Goal: Browse casually

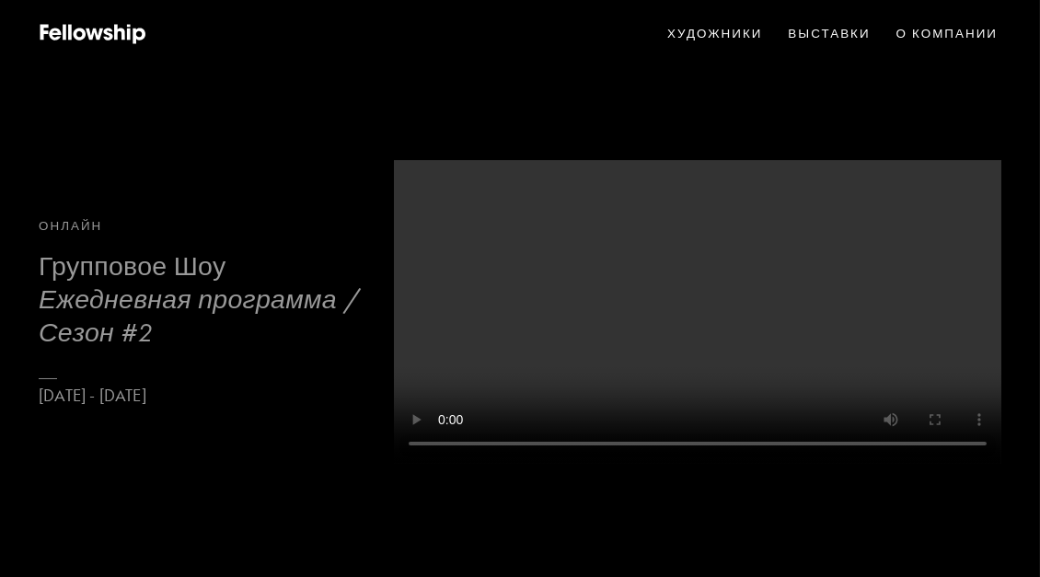
click at [168, 305] on h3 "Ежедневная программа / Сезон #2" at bounding box center [207, 316] width 337 height 65
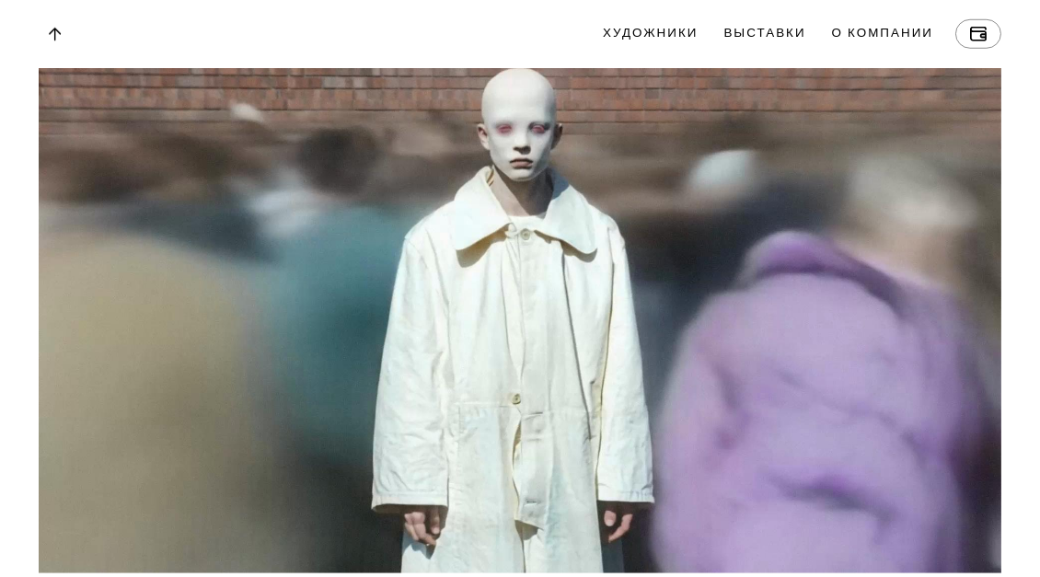
scroll to position [17526, 0]
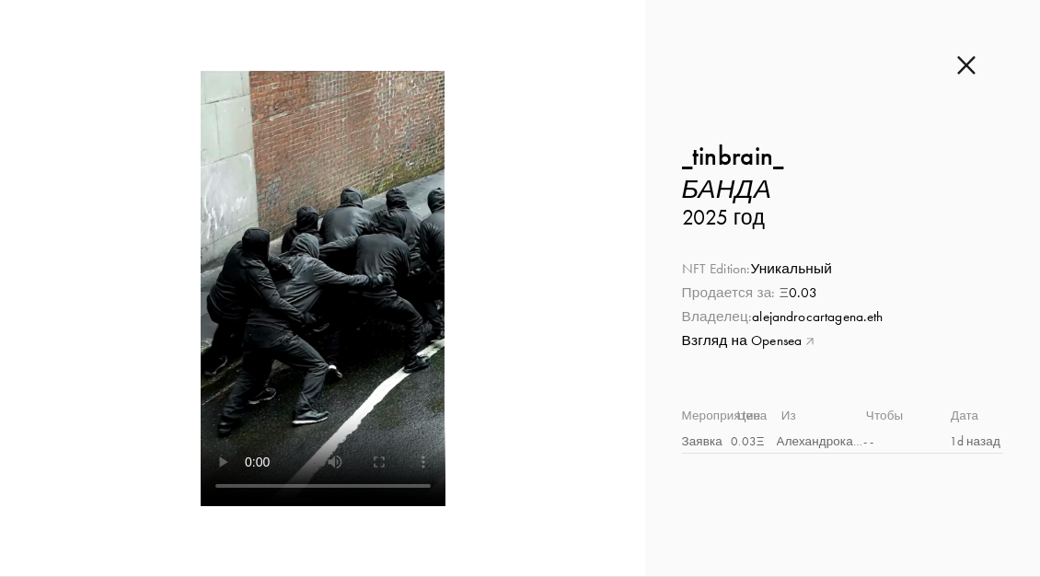
click at [825, 297] on div "Продается за: Ξ 0.03" at bounding box center [842, 293] width 321 height 19
click at [970, 67] on img at bounding box center [967, 65] width 18 height 20
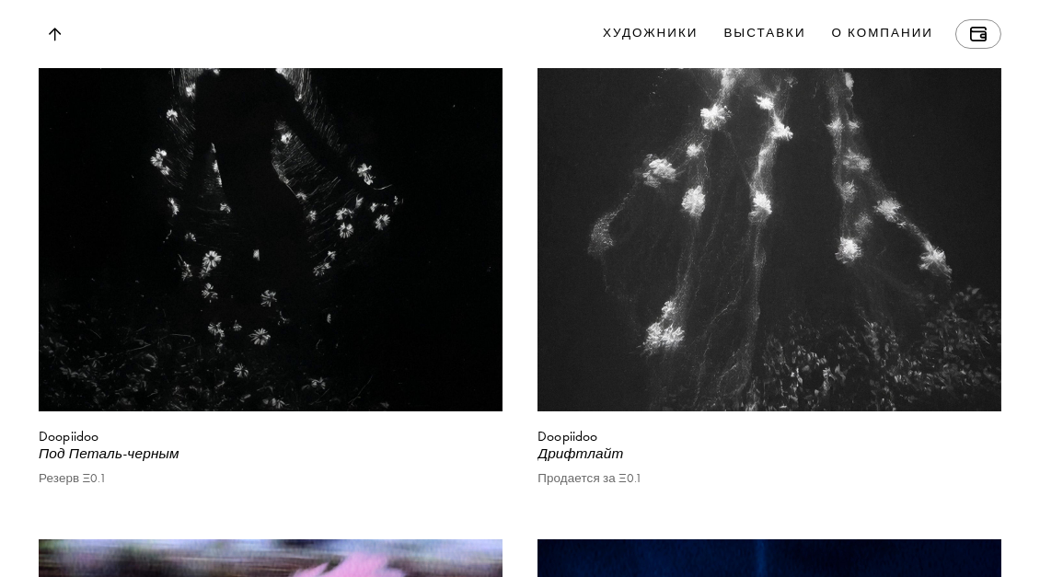
scroll to position [5274, 0]
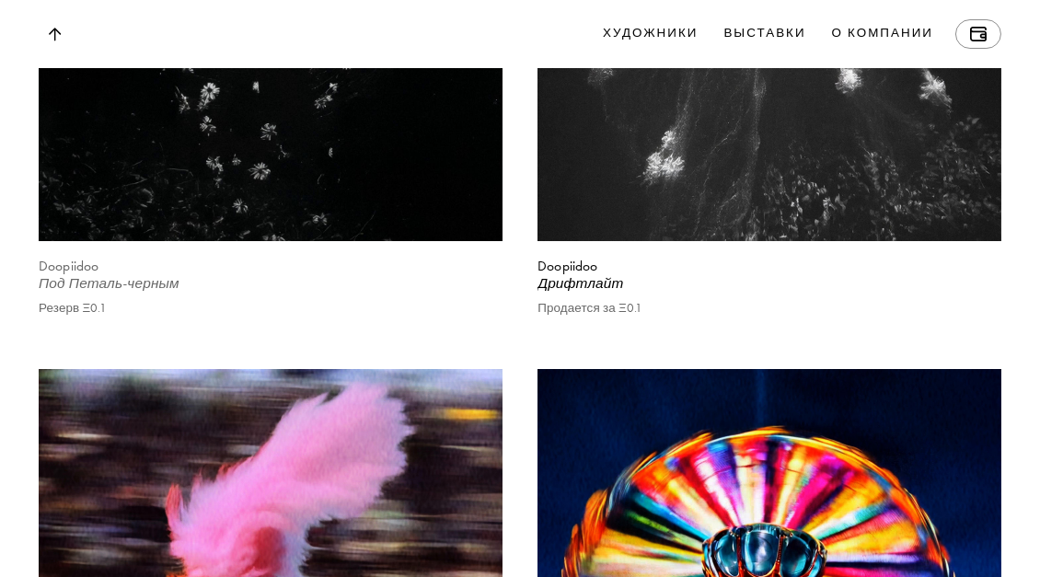
click at [77, 274] on b "Doopiidoo" at bounding box center [69, 266] width 60 height 17
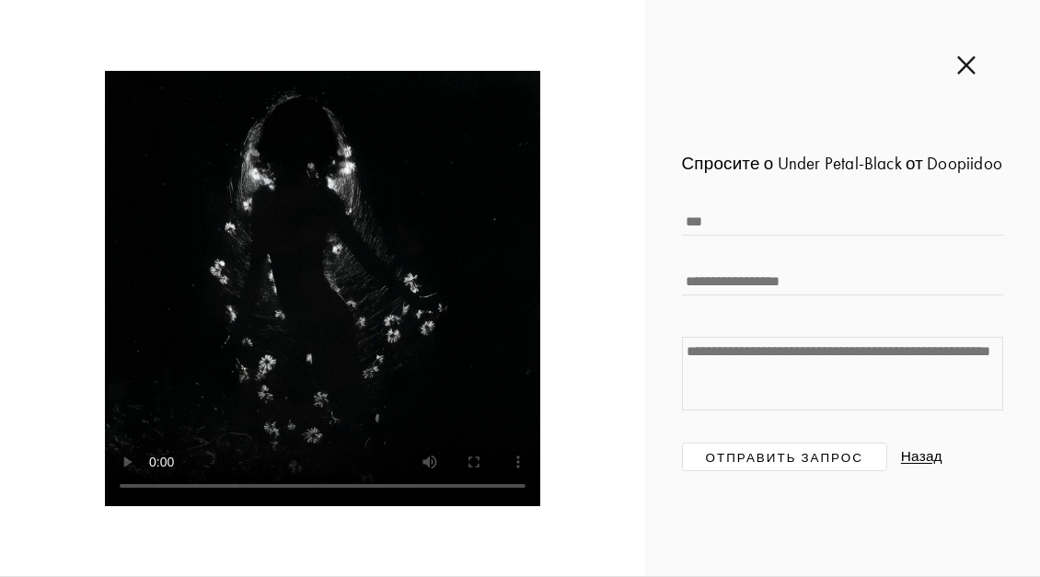
click at [975, 67] on img at bounding box center [967, 65] width 18 height 20
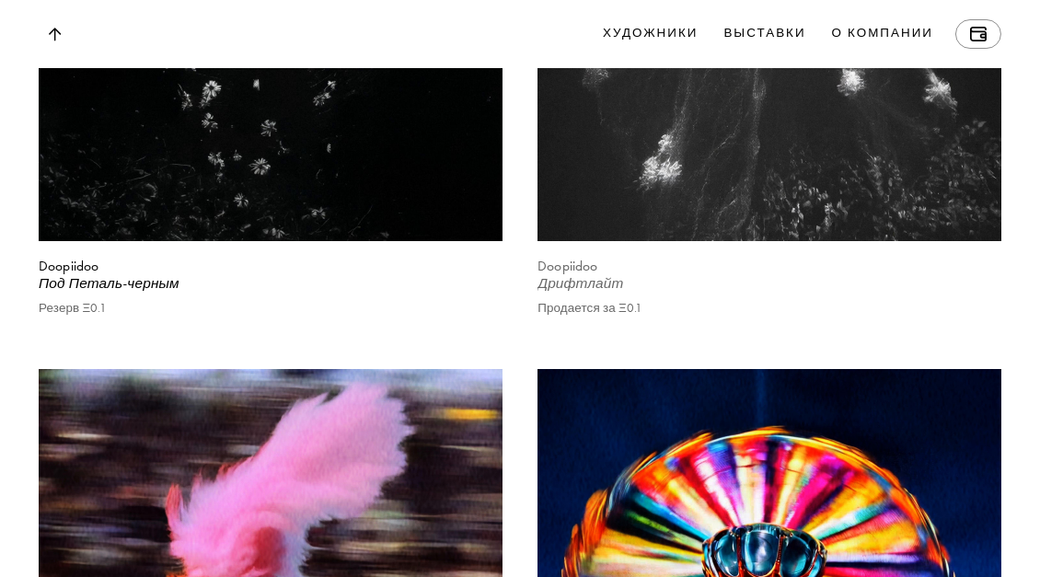
click at [576, 274] on b "Doopiidoo" at bounding box center [568, 266] width 60 height 17
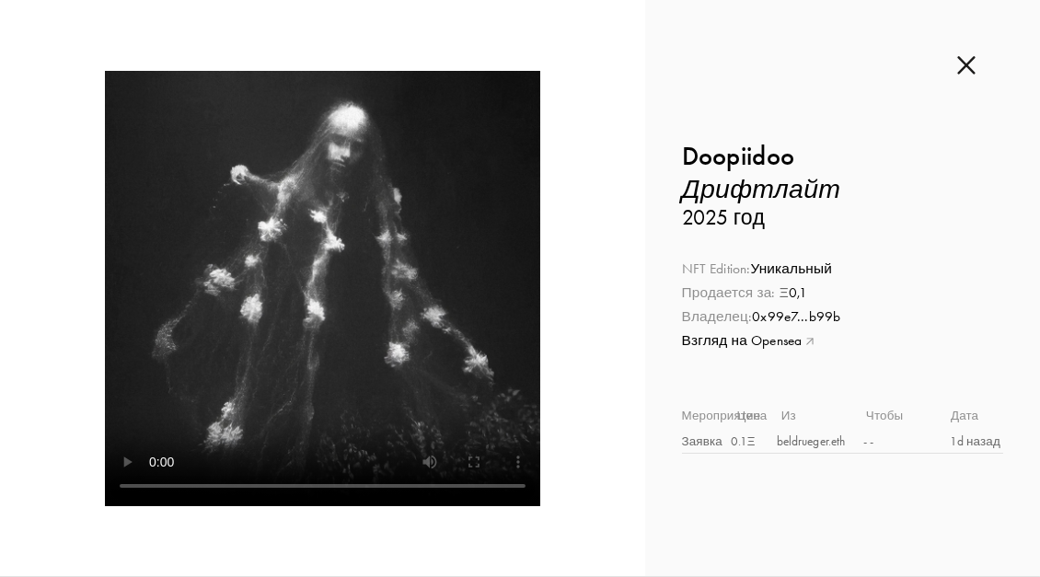
click at [966, 58] on img at bounding box center [967, 65] width 18 height 20
